Goal: Information Seeking & Learning: Learn about a topic

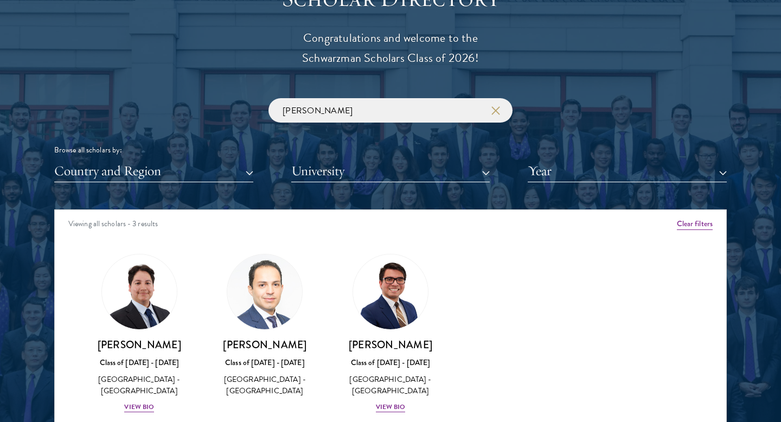
click at [370, 119] on input "juan" at bounding box center [390, 110] width 244 height 24
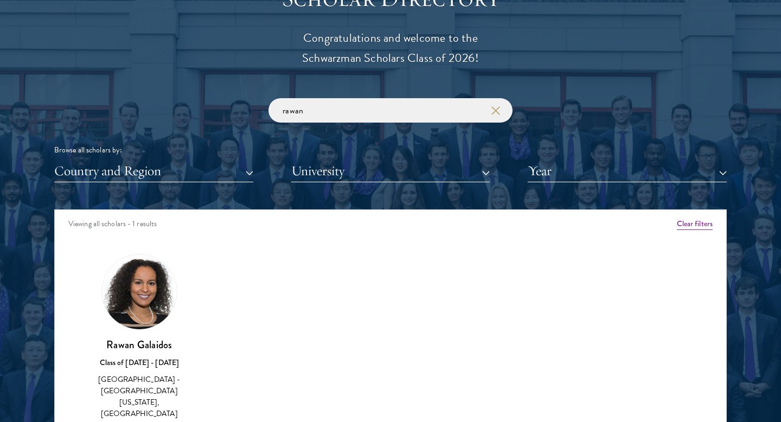
scroll to position [1281, 0]
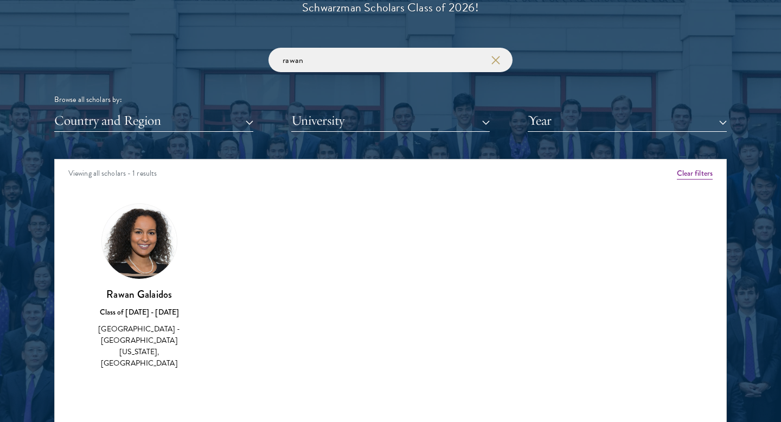
click at [144, 265] on img at bounding box center [139, 241] width 75 height 75
click at [145, 307] on div "Class of [DATE] - [DATE]" at bounding box center [139, 311] width 104 height 11
click at [145, 317] on div "Class of [DATE] - [DATE]" at bounding box center [139, 311] width 104 height 11
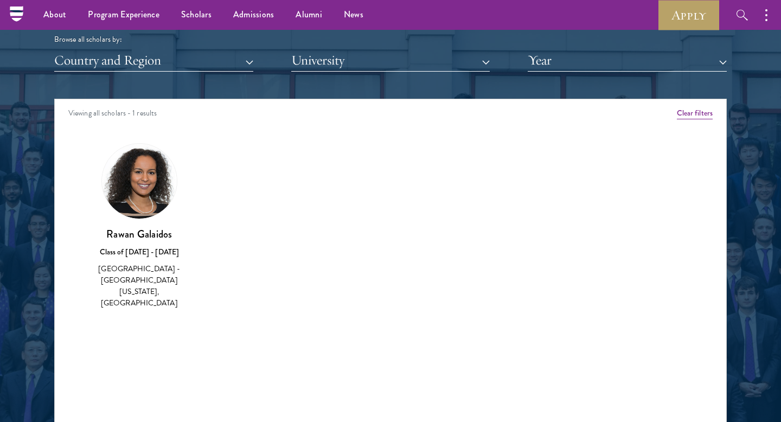
scroll to position [1301, 0]
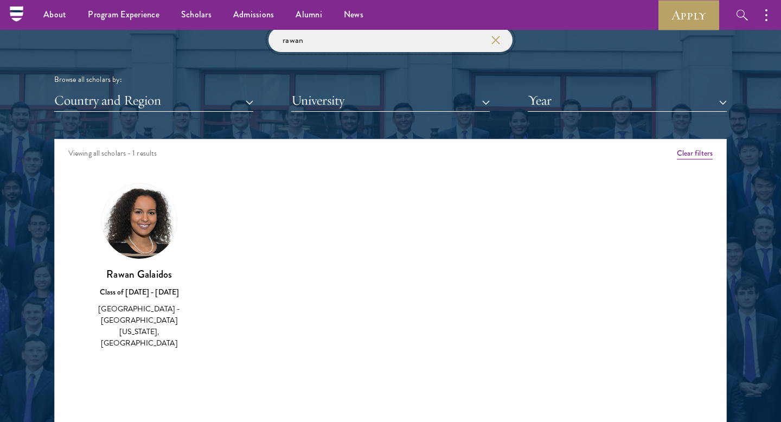
click at [306, 46] on input "rawan" at bounding box center [390, 40] width 244 height 24
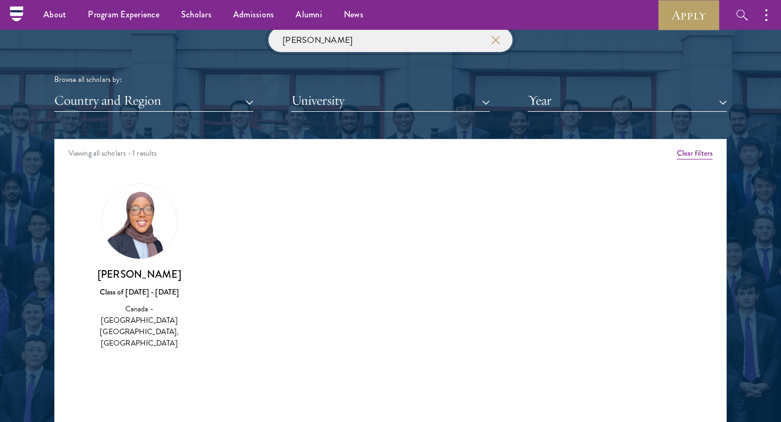
type input "habon"
click at [151, 233] on img at bounding box center [139, 221] width 75 height 75
click at [318, 46] on input "habon" at bounding box center [390, 40] width 244 height 24
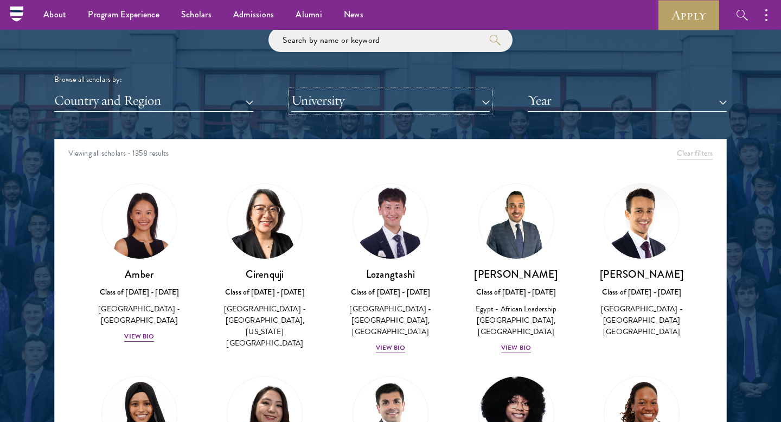
click at [332, 99] on button "University" at bounding box center [390, 100] width 199 height 22
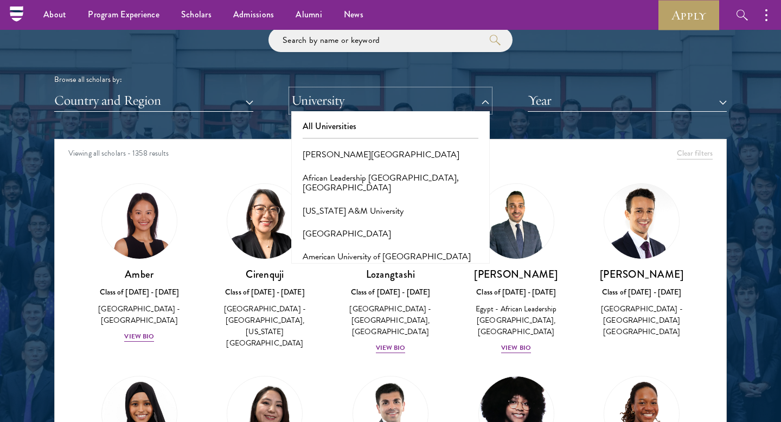
click at [294, 98] on button "University" at bounding box center [390, 100] width 199 height 22
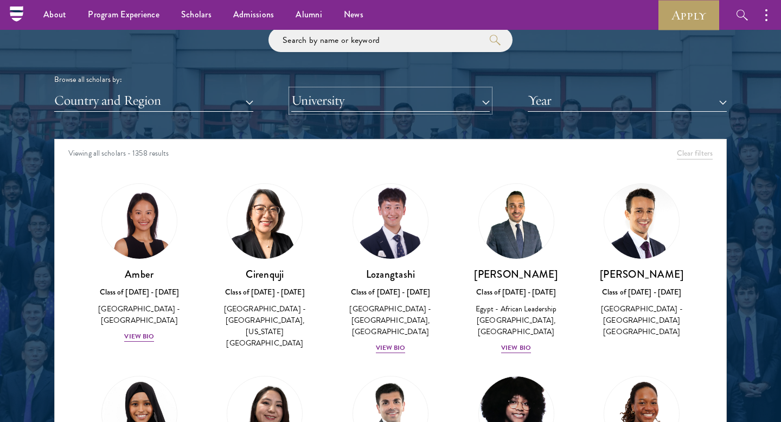
click at [314, 99] on button "University" at bounding box center [390, 100] width 199 height 22
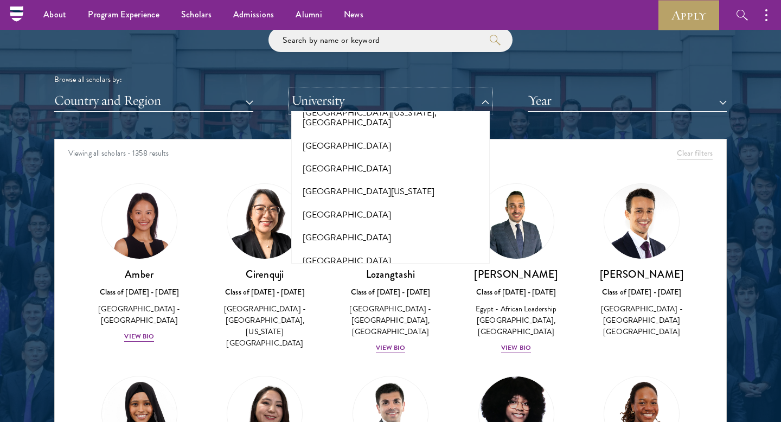
scroll to position [9700, 0]
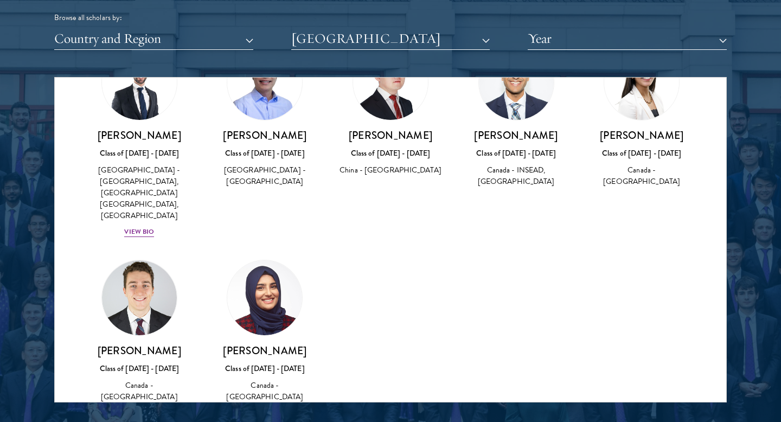
scroll to position [1385, 0]
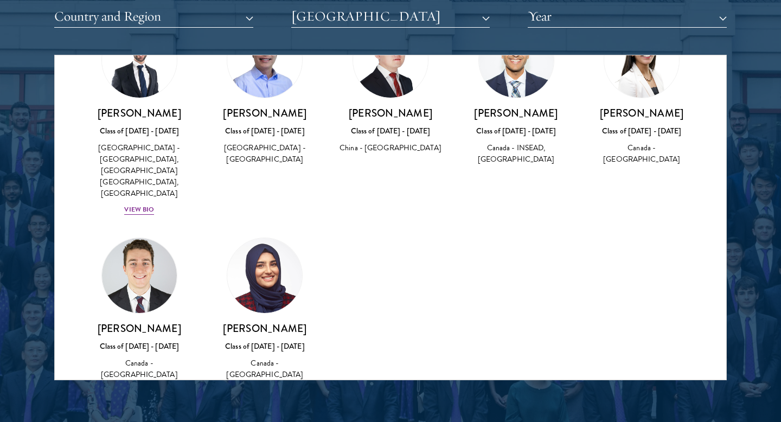
drag, startPoint x: 307, startPoint y: 303, endPoint x: 226, endPoint y: 304, distance: 80.8
click at [226, 322] on h3 "[PERSON_NAME]" at bounding box center [265, 329] width 104 height 14
copy h3 "[PERSON_NAME]"
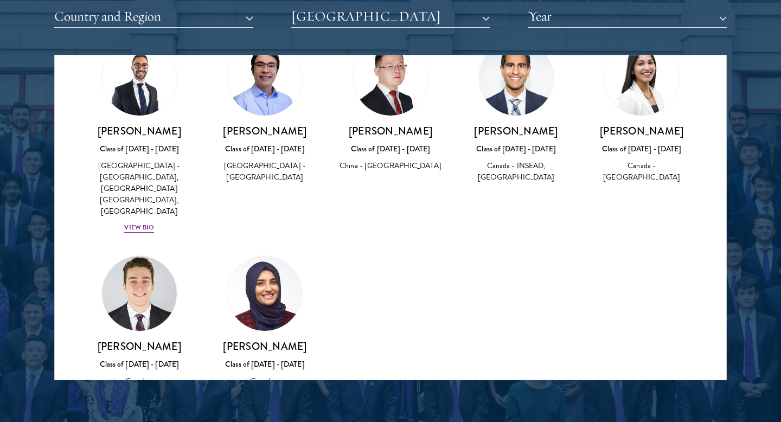
scroll to position [63, 0]
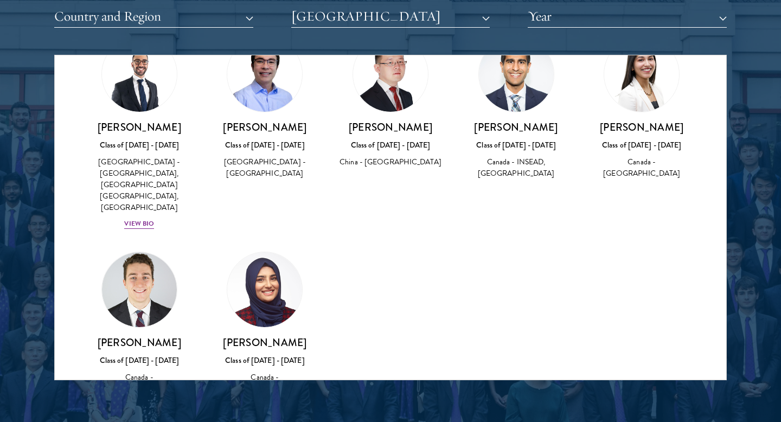
drag, startPoint x: 161, startPoint y: 318, endPoint x: 55, endPoint y: 318, distance: 106.3
click at [55, 318] on div "Amber Class of 2025 - 2026 China - Peking University View Bio Cirenquji Class o…" at bounding box center [390, 225] width 671 height 405
copy h3 "[PERSON_NAME]"
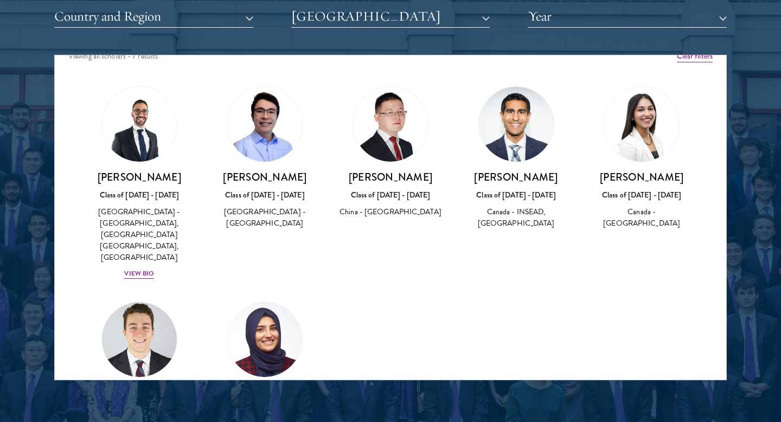
scroll to position [0, 0]
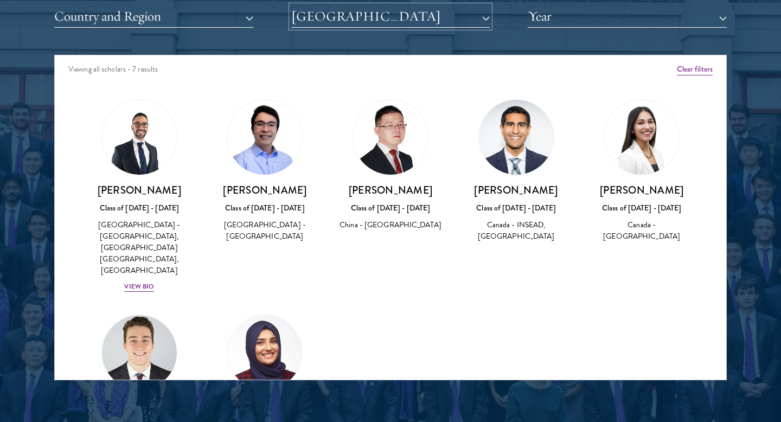
click at [335, 16] on button "[GEOGRAPHIC_DATA]" at bounding box center [390, 16] width 199 height 22
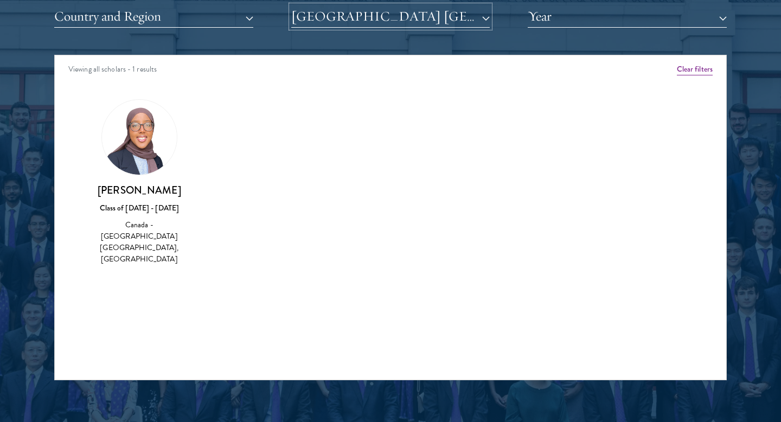
click at [327, 21] on button "[GEOGRAPHIC_DATA] [GEOGRAPHIC_DATA]" at bounding box center [390, 16] width 199 height 22
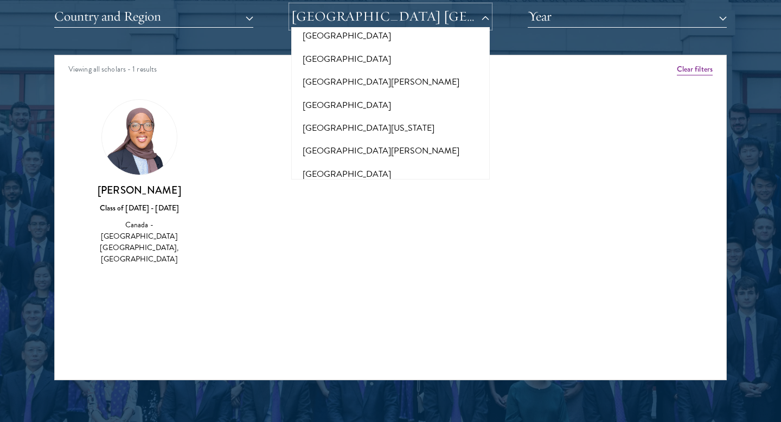
scroll to position [9961, 0]
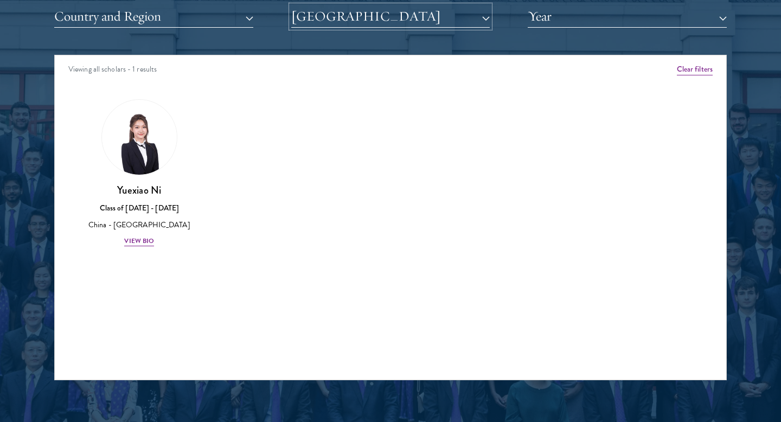
click at [325, 19] on button "[GEOGRAPHIC_DATA]" at bounding box center [390, 16] width 199 height 22
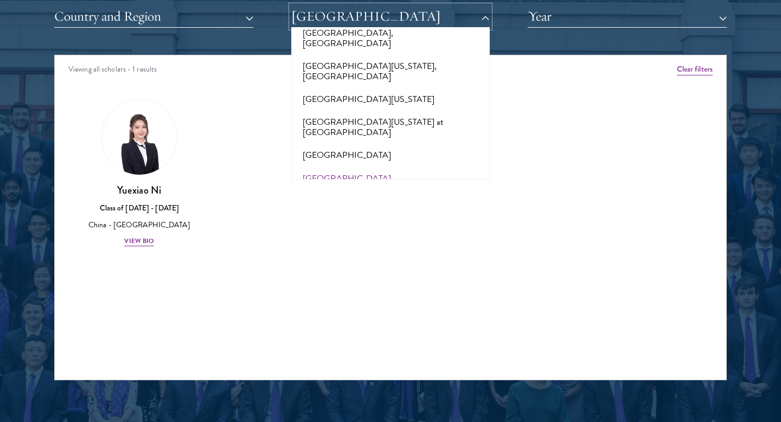
scroll to position [10196, 0]
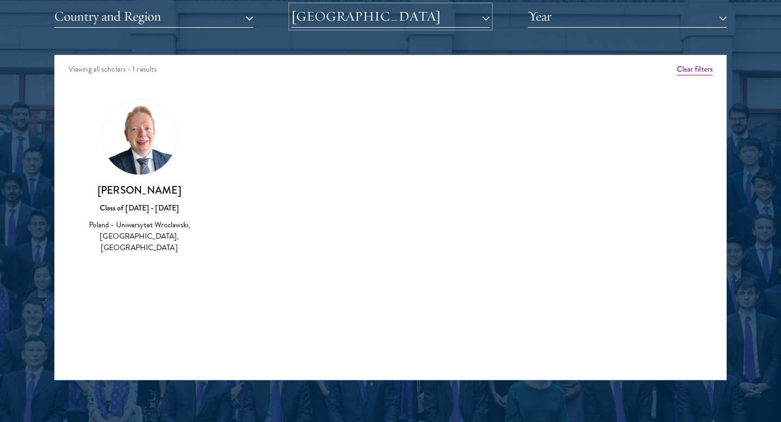
click at [325, 19] on button "[GEOGRAPHIC_DATA]" at bounding box center [390, 16] width 199 height 22
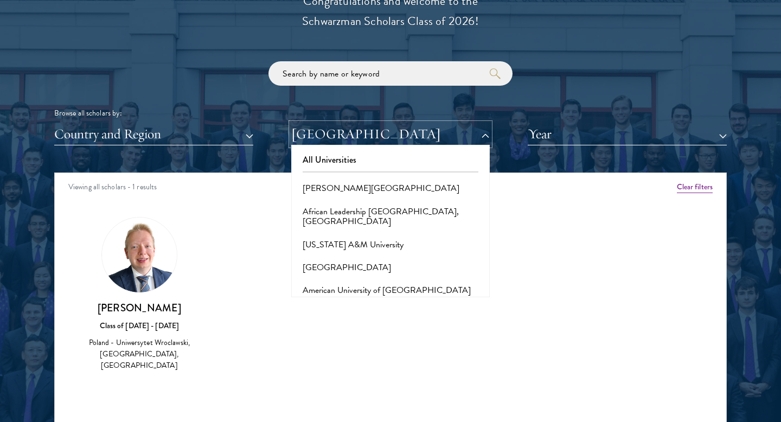
scroll to position [1271, 0]
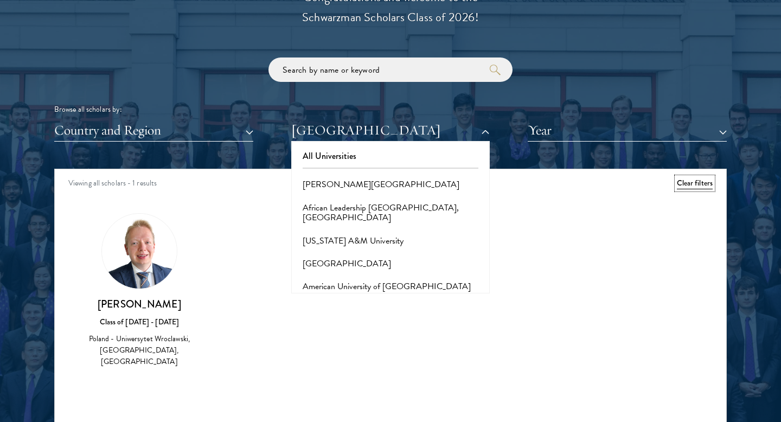
click at [680, 181] on button "Clear filters" at bounding box center [695, 183] width 36 height 12
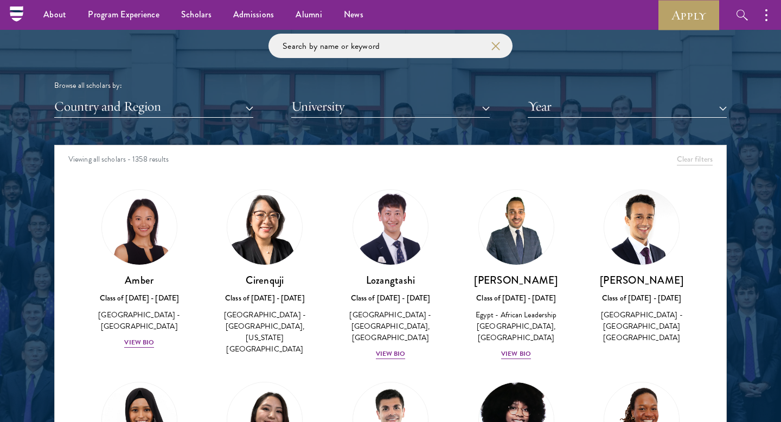
scroll to position [1294, 0]
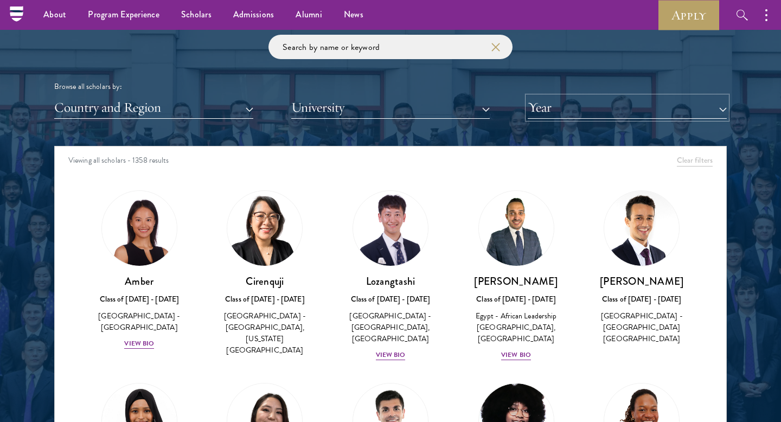
click at [586, 112] on button "Year" at bounding box center [627, 108] width 199 height 22
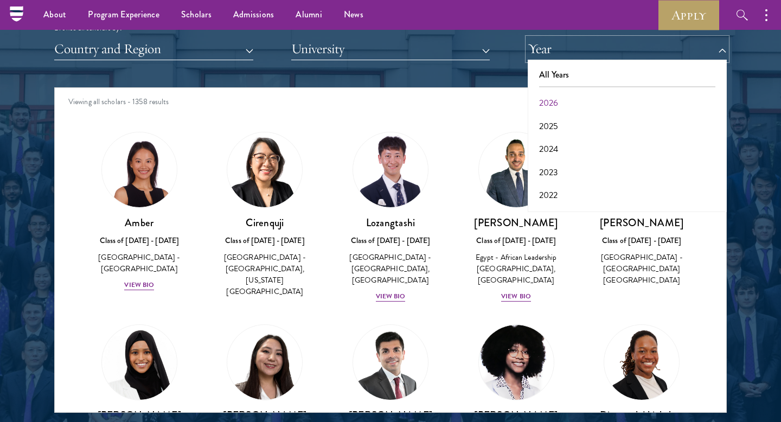
scroll to position [1338, 0]
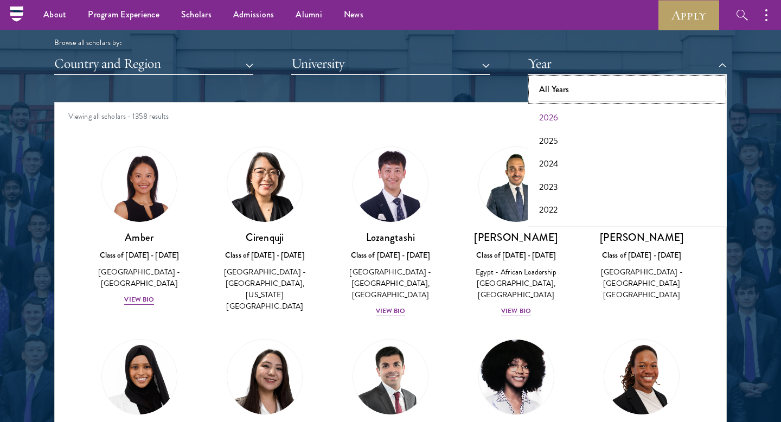
click at [545, 79] on button "All Years" at bounding box center [627, 89] width 192 height 23
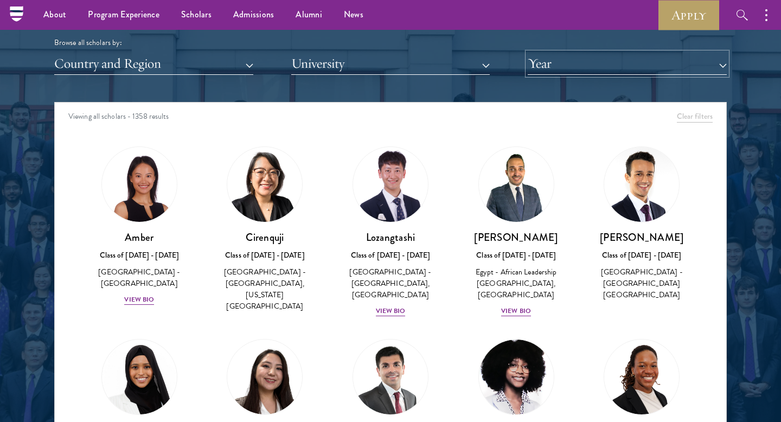
click at [548, 65] on button "Year" at bounding box center [627, 64] width 199 height 22
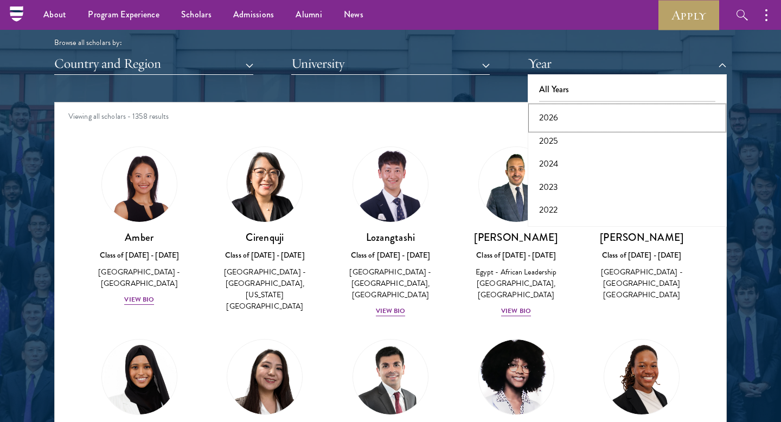
click at [549, 127] on button "2026" at bounding box center [627, 117] width 192 height 23
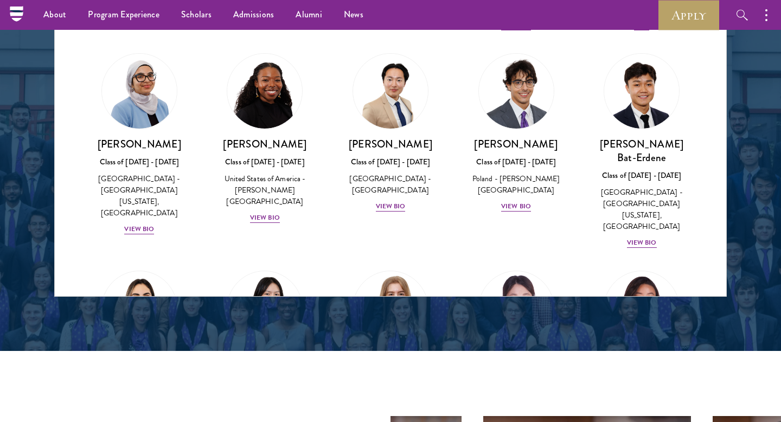
scroll to position [594, 0]
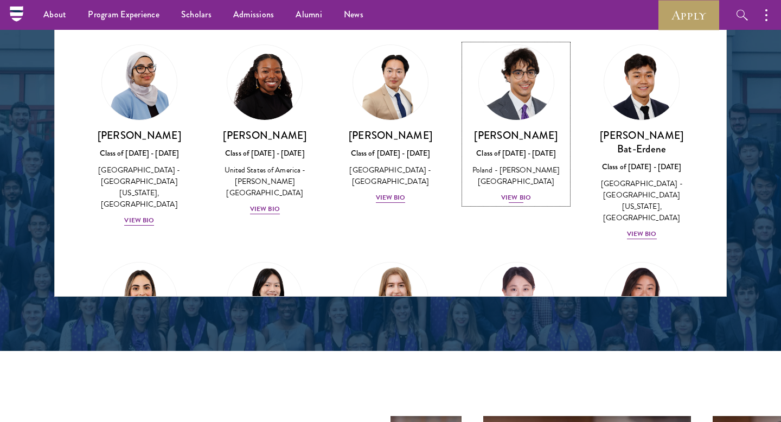
click at [513, 192] on div "View Bio" at bounding box center [516, 197] width 30 height 10
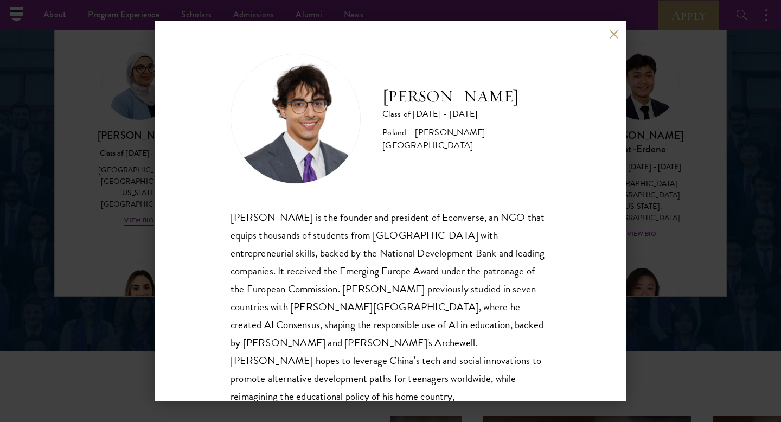
click at [644, 163] on div "Jan Bartkowiak Class of 2025 - 2026 Poland - Minerva University Jan Bartkowiak …" at bounding box center [390, 211] width 781 height 422
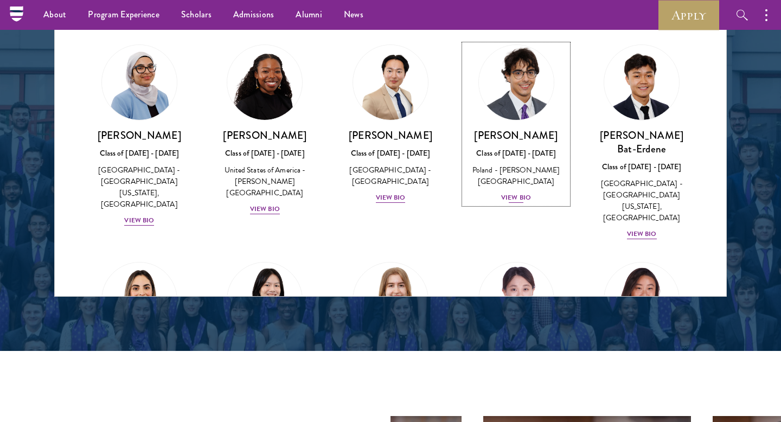
click at [513, 192] on div "View Bio" at bounding box center [516, 197] width 30 height 10
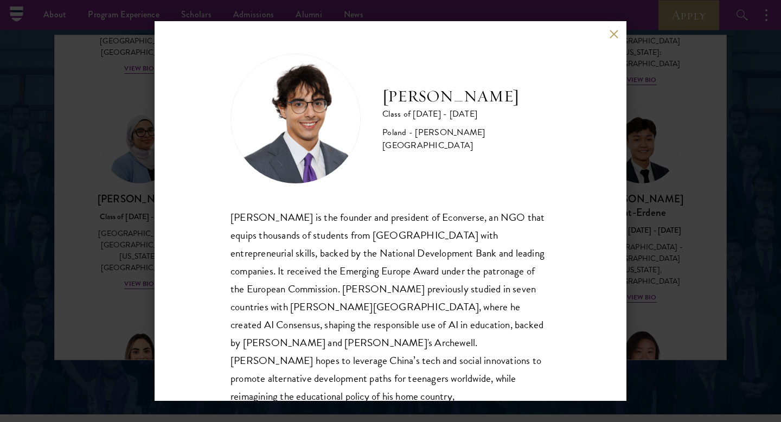
scroll to position [1401, 0]
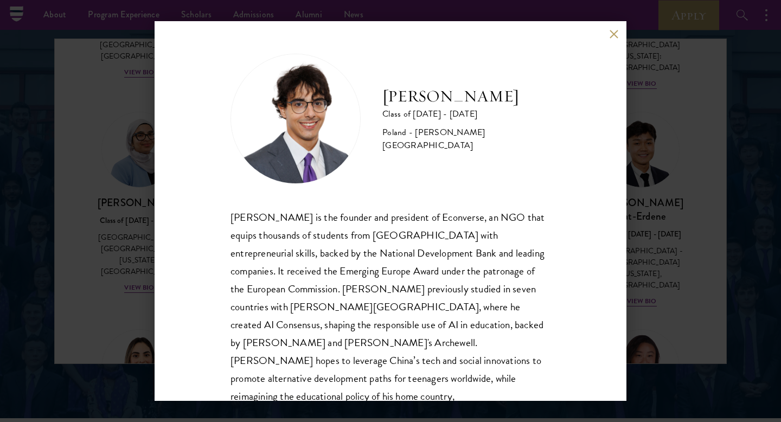
click at [642, 187] on div "Jan Bartkowiak Class of 2025 - 2026 Poland - Minerva University Jan Bartkowiak …" at bounding box center [390, 211] width 781 height 422
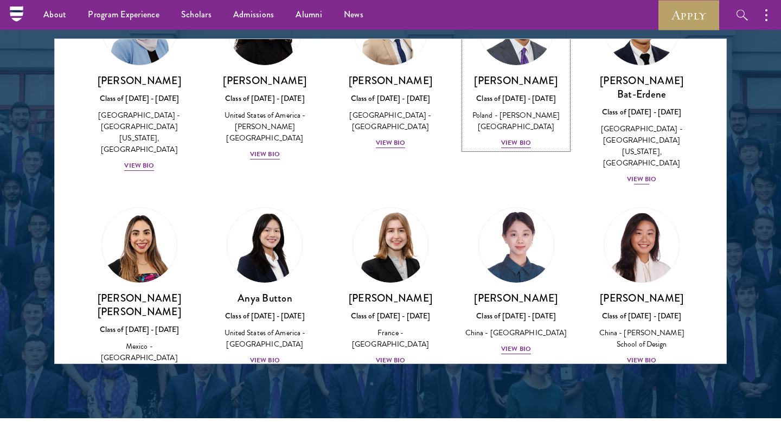
scroll to position [717, 0]
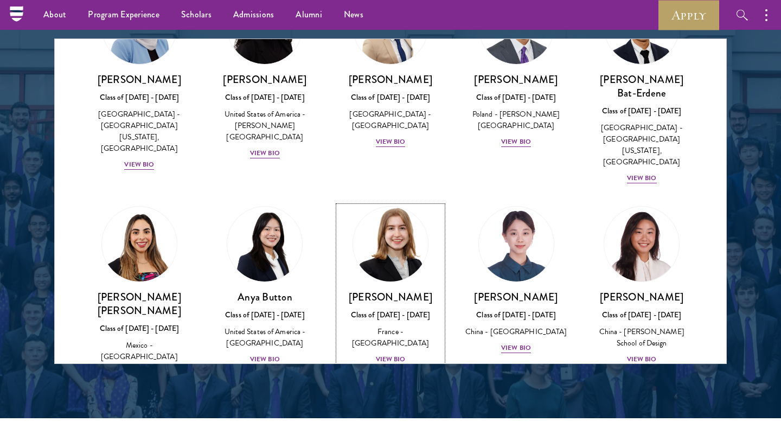
click at [392, 354] on div "View Bio" at bounding box center [391, 359] width 30 height 10
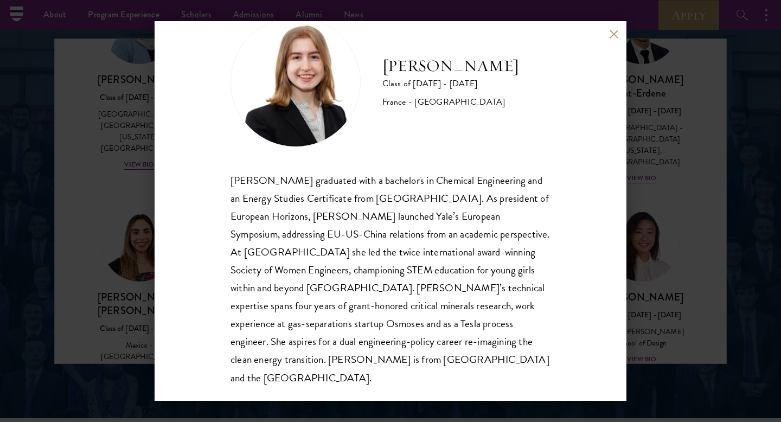
scroll to position [1403, 0]
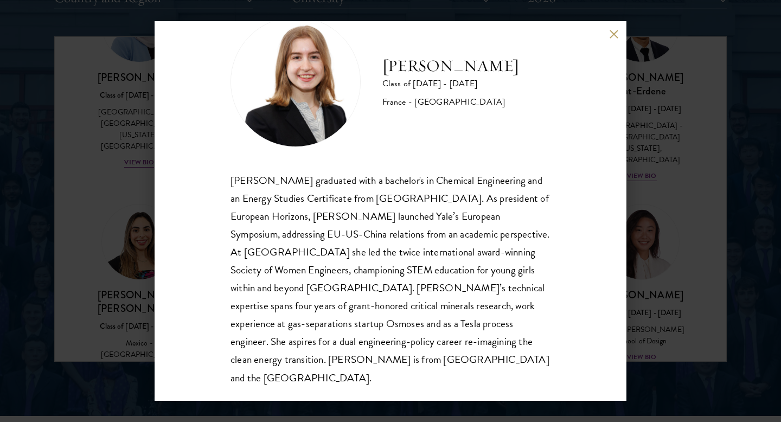
click at [632, 204] on div "Anne-Amélie Campant Class of 2025 - 2026 France - Yale University Anne-Amélie C…" at bounding box center [390, 211] width 781 height 422
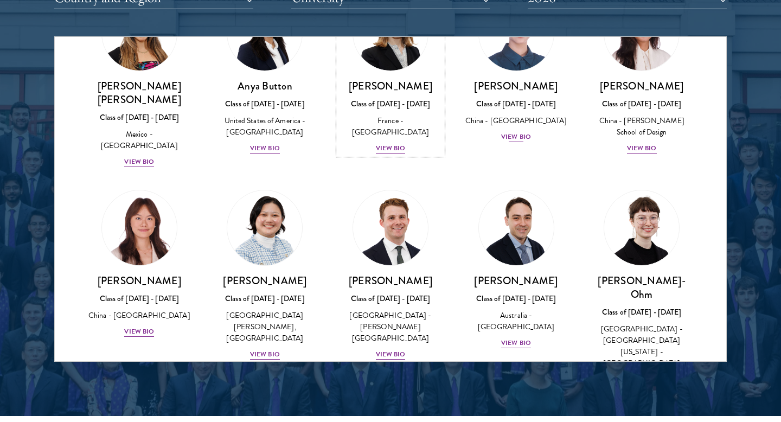
scroll to position [929, 0]
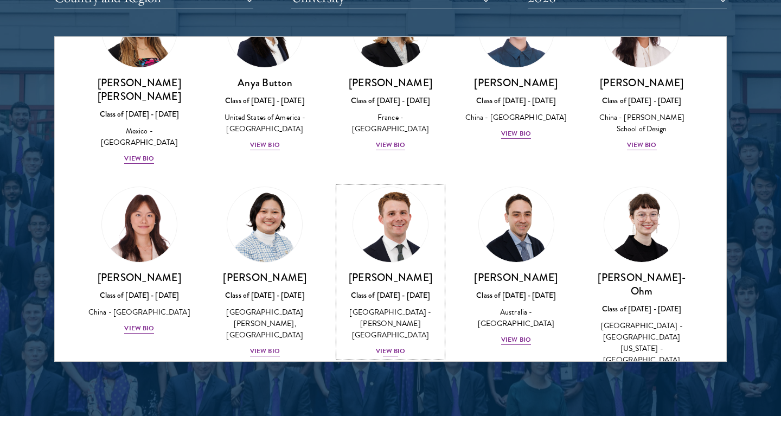
click at [400, 346] on div "View Bio" at bounding box center [391, 351] width 30 height 10
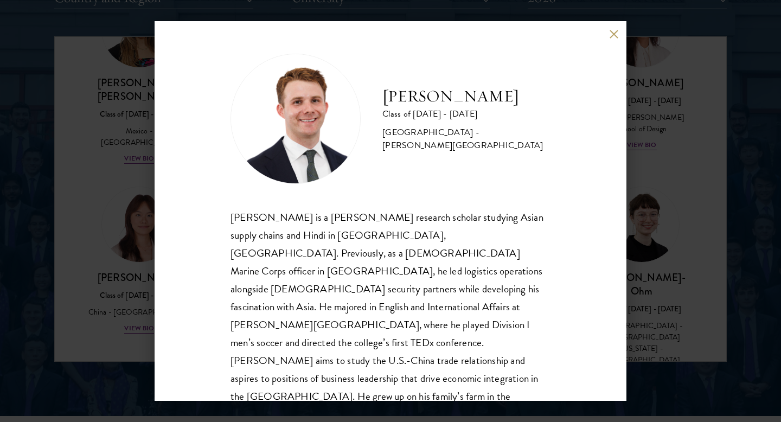
scroll to position [1, 0]
click at [679, 196] on div "Chandler Compton Class of 2025 - 2026 United States of America - Wofford Colleg…" at bounding box center [390, 211] width 781 height 422
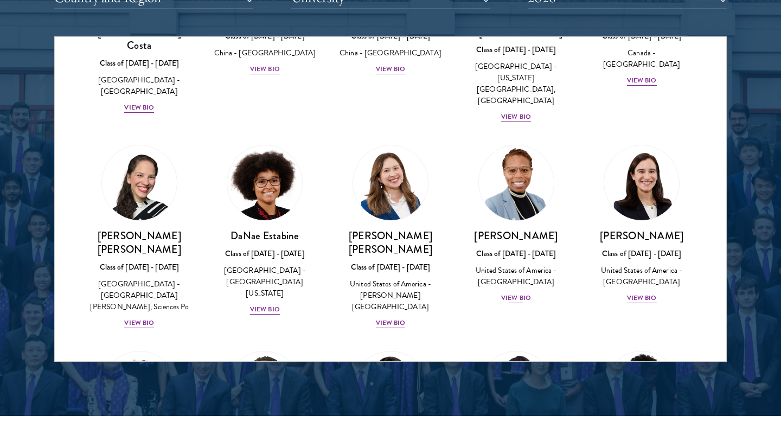
scroll to position [1495, 0]
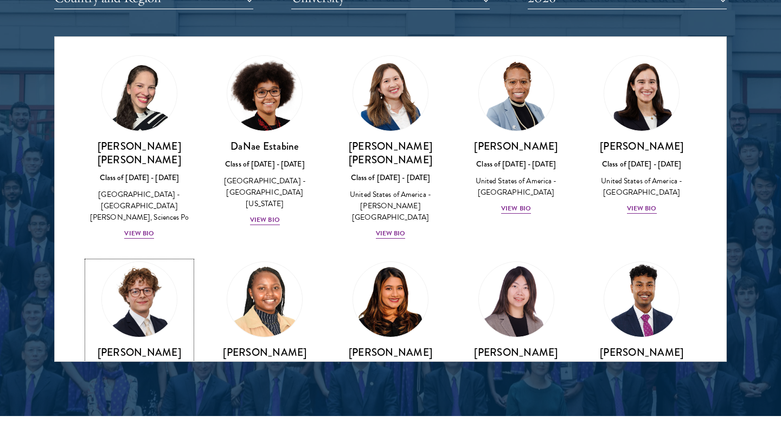
click at [142, 409] on div "View Bio" at bounding box center [139, 414] width 30 height 10
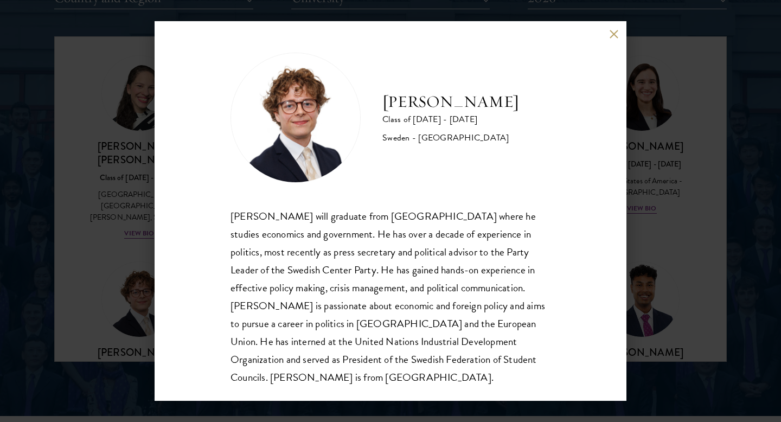
scroll to position [1, 0]
click at [102, 302] on div "Leo Gerdén Class of 2025 - 2026 Sweden - Harvard University Leo Gerdén will gra…" at bounding box center [390, 211] width 781 height 422
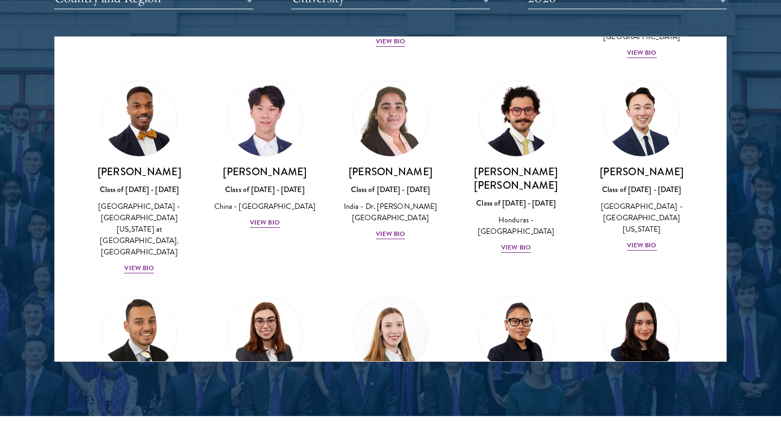
scroll to position [2365, 0]
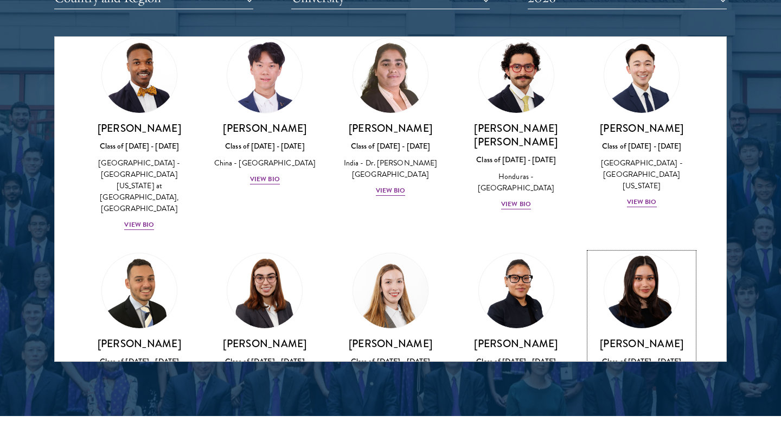
click at [638, 401] on div "View Bio" at bounding box center [642, 406] width 30 height 10
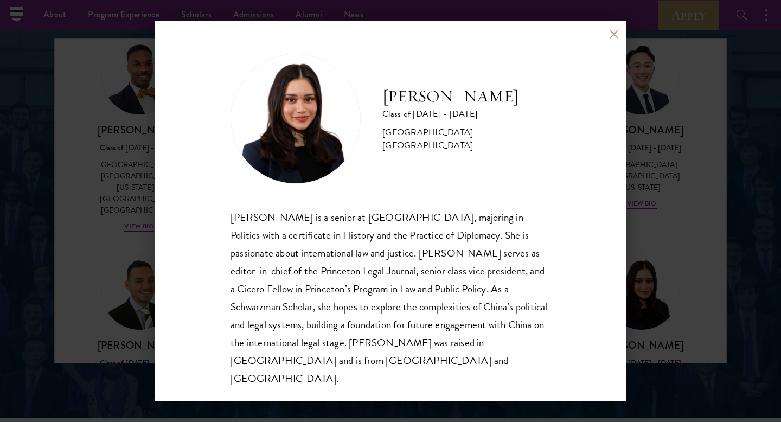
scroll to position [1399, 0]
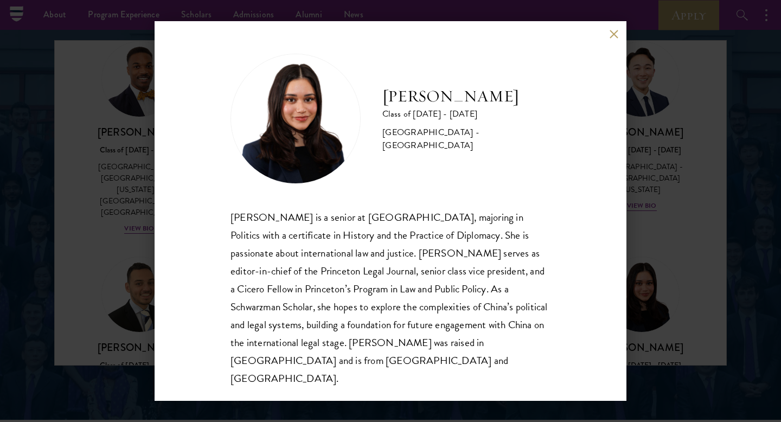
click at [611, 38] on button at bounding box center [613, 33] width 9 height 9
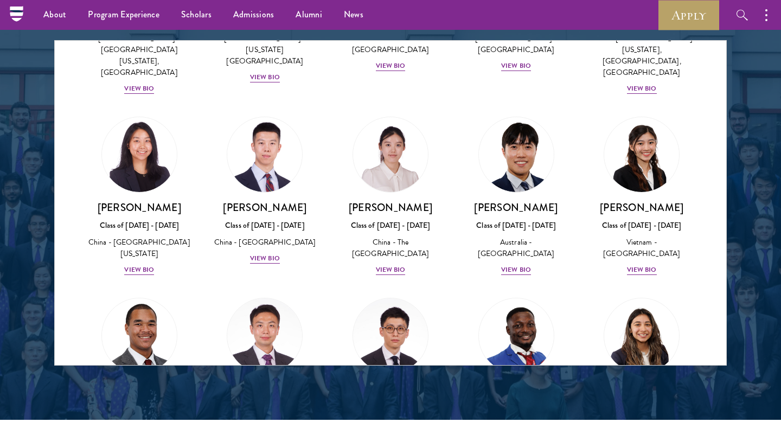
scroll to position [3095, 0]
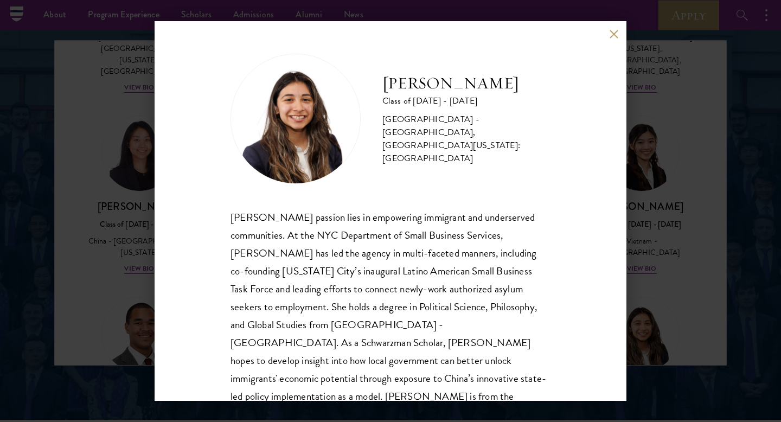
click at [657, 184] on div "Tania Martinez Class of 2025 - 2026 United States of America - Rutgers, The Sta…" at bounding box center [390, 211] width 781 height 422
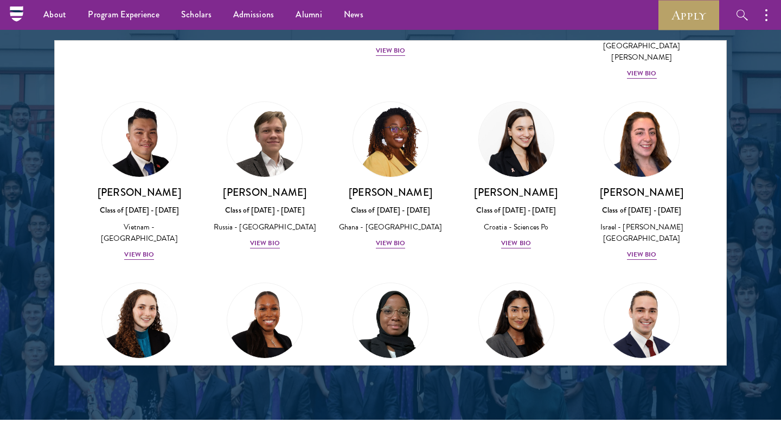
scroll to position [4174, 0]
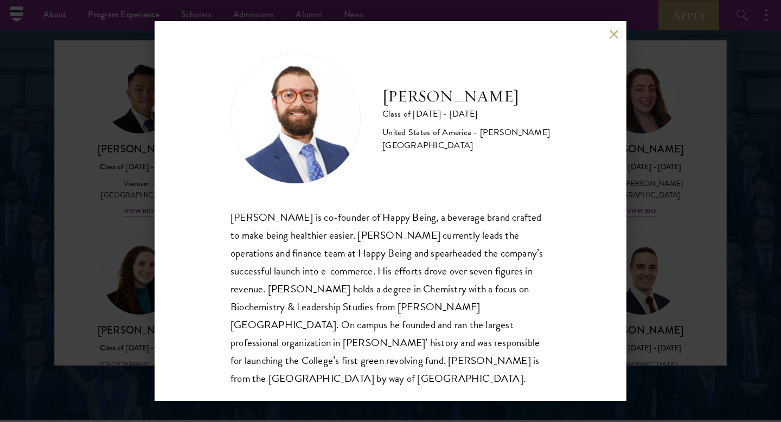
click at [631, 158] on div "Josemaria Silvestrini Class of 2025 - 2026 United States of America - Williams …" at bounding box center [390, 211] width 781 height 422
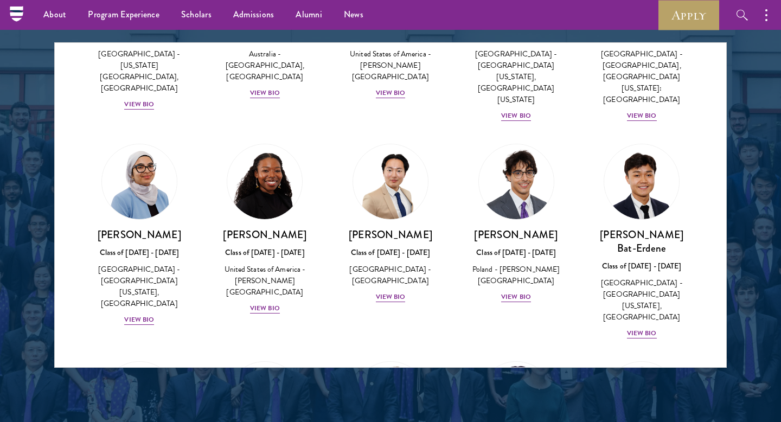
scroll to position [580, 0]
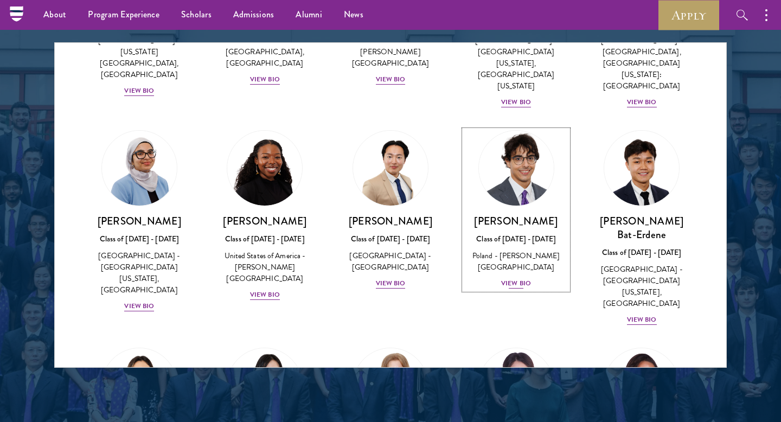
drag, startPoint x: 484, startPoint y: 203, endPoint x: 548, endPoint y: 200, distance: 64.6
click at [548, 214] on h3 "[PERSON_NAME]" at bounding box center [516, 221] width 104 height 14
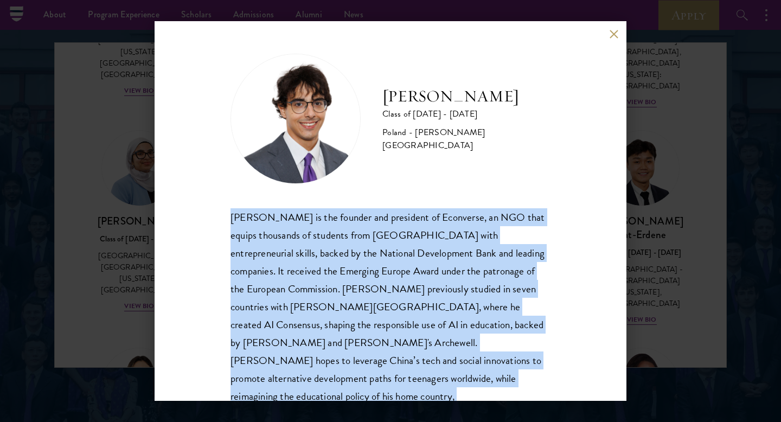
click at [548, 200] on div "Jan Bartkowiak Class of 2025 - 2026 Poland - Minerva University Jan Bartkowiak …" at bounding box center [390, 239] width 320 height 370
click at [433, 102] on h2 "[PERSON_NAME]" at bounding box center [466, 97] width 168 height 22
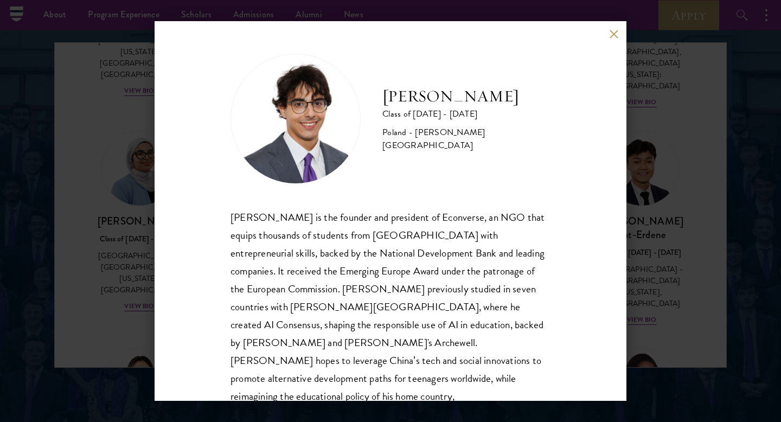
click at [433, 102] on h2 "[PERSON_NAME]" at bounding box center [466, 97] width 168 height 22
copy div "[PERSON_NAME]"
click at [684, 97] on div "Jan Bartkowiak Class of 2025 - 2026 Poland - Minerva University Jan Bartkowiak …" at bounding box center [390, 211] width 781 height 422
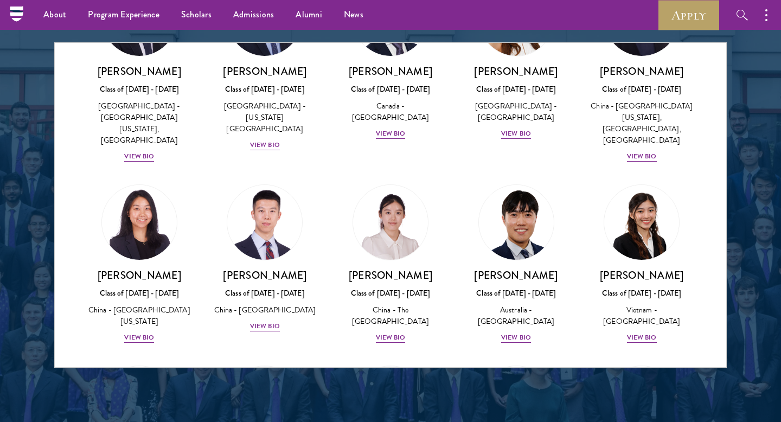
scroll to position [4144, 0]
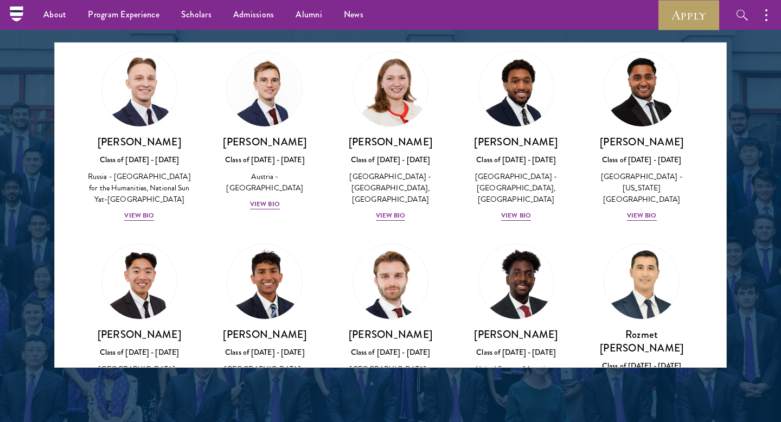
scroll to position [4754, 0]
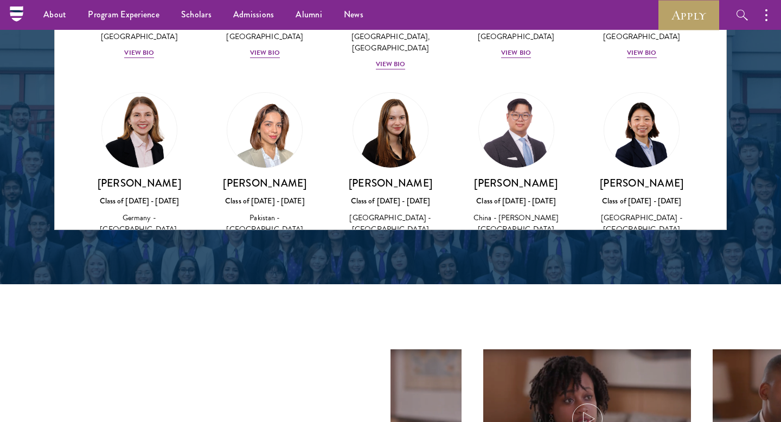
scroll to position [2577, 0]
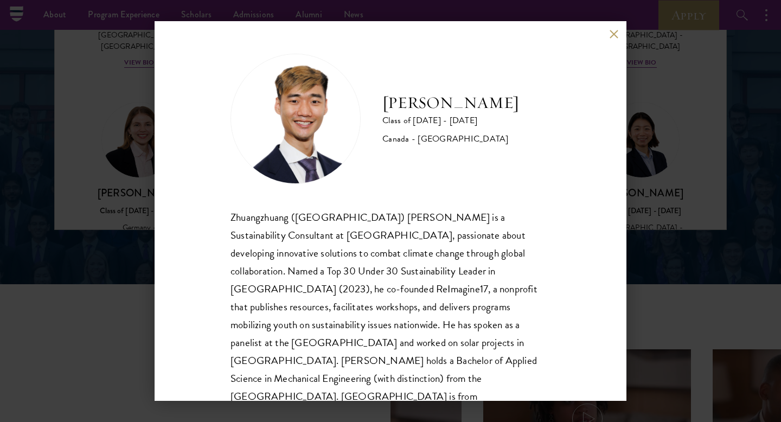
click at [614, 35] on button at bounding box center [613, 33] width 9 height 9
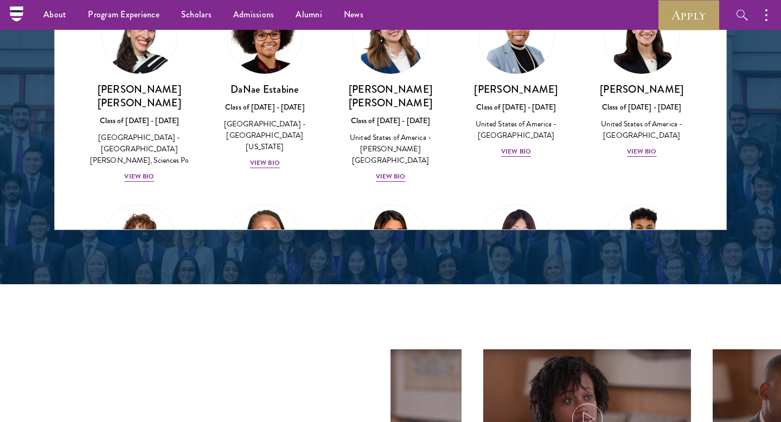
scroll to position [1420, 0]
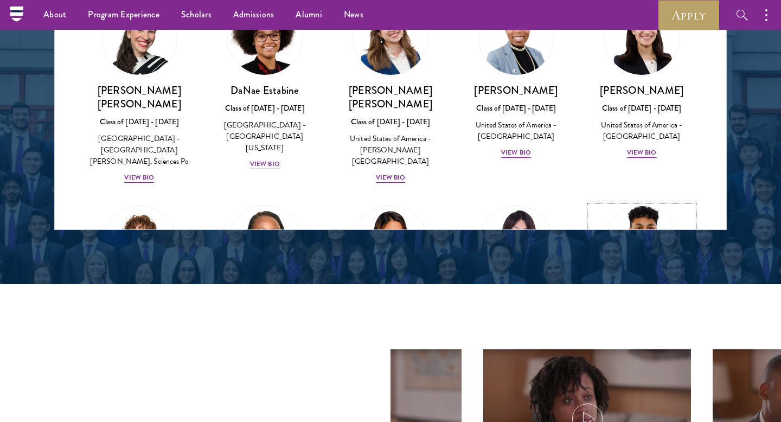
click at [643, 354] on div "View Bio" at bounding box center [642, 359] width 30 height 10
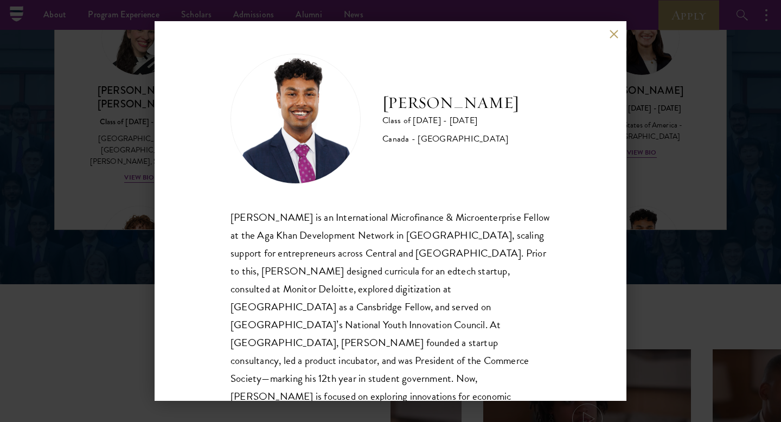
click at [659, 177] on div "Mahir Hamid Class of 2025 - 2026 Canada - Queen's University Mahir Hamid is an …" at bounding box center [390, 211] width 781 height 422
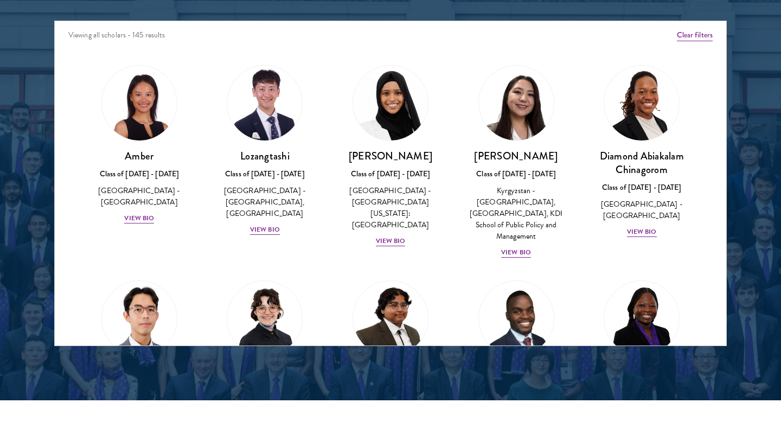
scroll to position [211, 0]
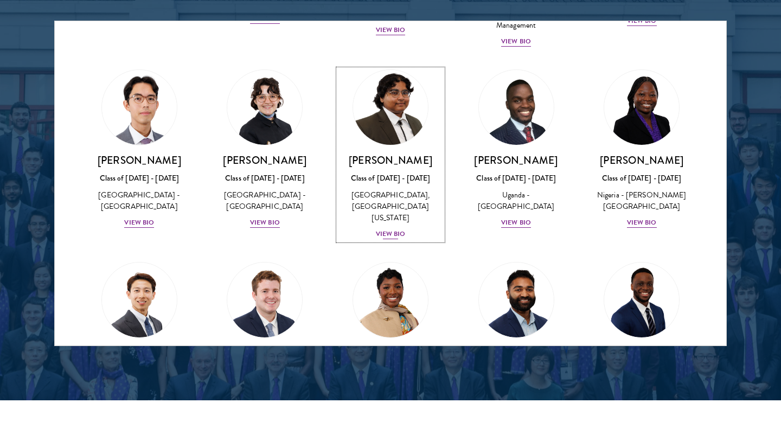
click at [396, 229] on div "View Bio" at bounding box center [391, 234] width 30 height 10
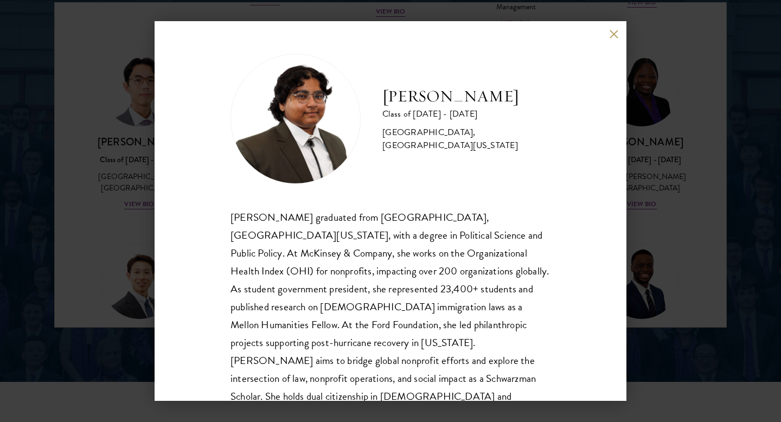
scroll to position [1437, 0]
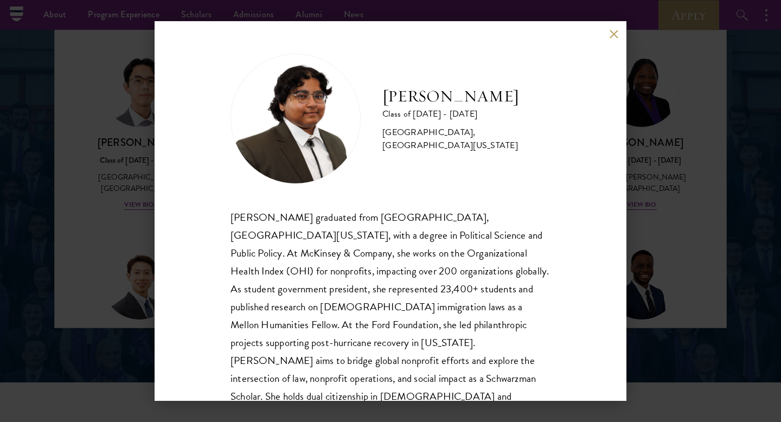
click at [654, 149] on div "Ariana Ahmed Class of 2025 - 2026 United States of America - Hunter College, Th…" at bounding box center [390, 211] width 781 height 422
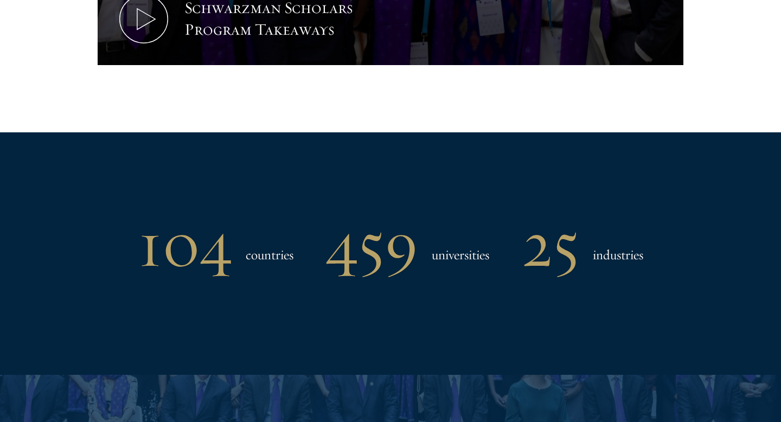
scroll to position [1146, 0]
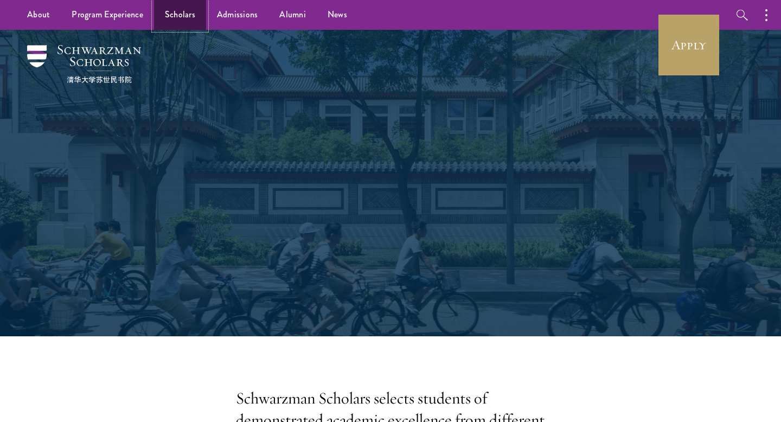
click at [181, 14] on link "Scholars" at bounding box center [180, 15] width 52 height 30
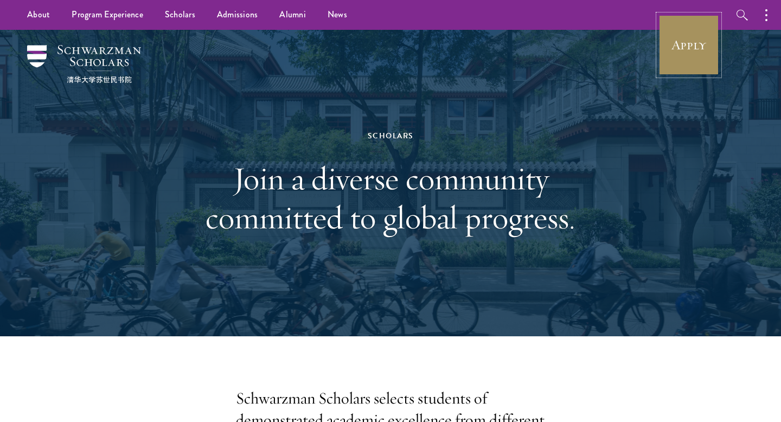
click at [675, 56] on link "Apply" at bounding box center [688, 45] width 61 height 61
